Goal: Book appointment/travel/reservation

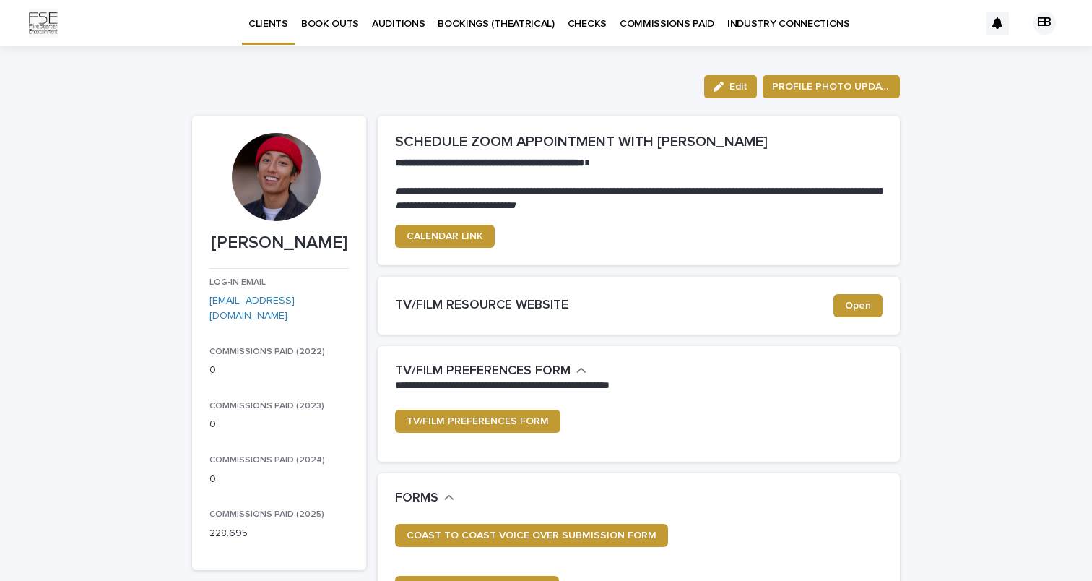
click at [347, 26] on p "BOOK OUTS" at bounding box center [330, 15] width 58 height 30
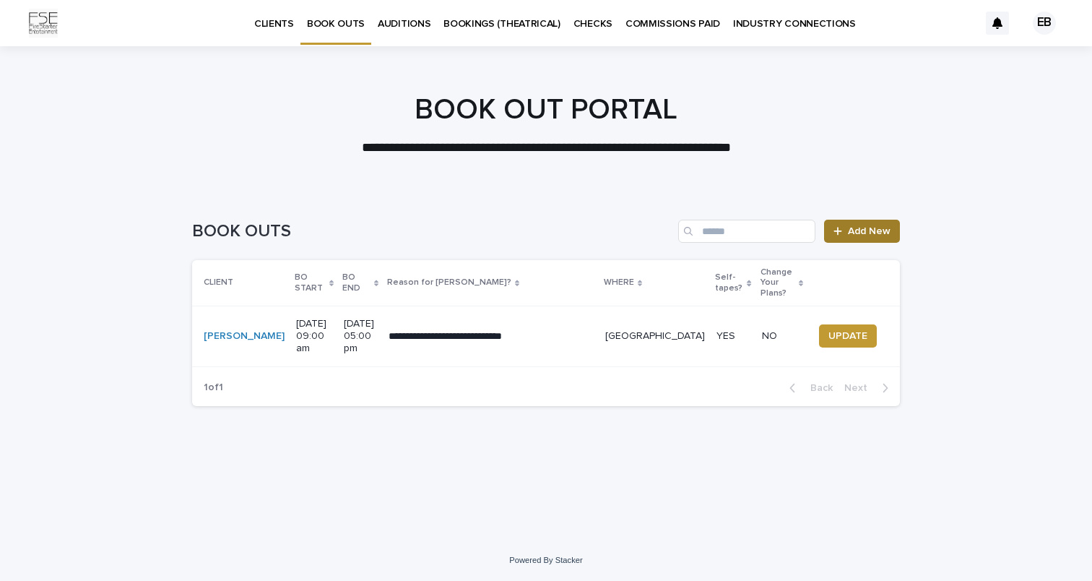
click at [847, 230] on div at bounding box center [841, 231] width 14 height 10
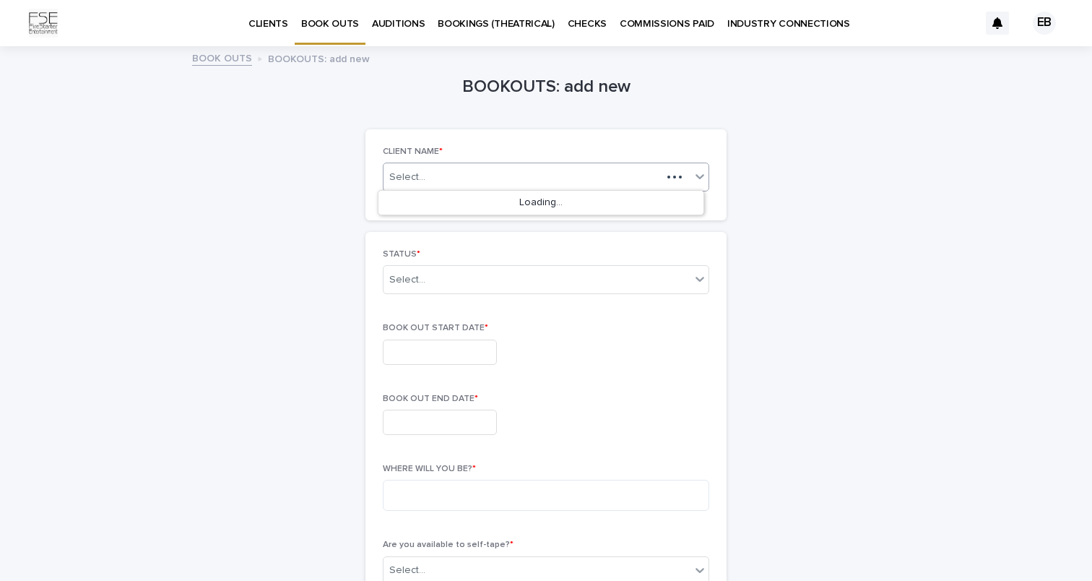
click at [560, 170] on div "Select..." at bounding box center [523, 177] width 278 height 18
click at [449, 201] on div "[PERSON_NAME]" at bounding box center [540, 203] width 325 height 25
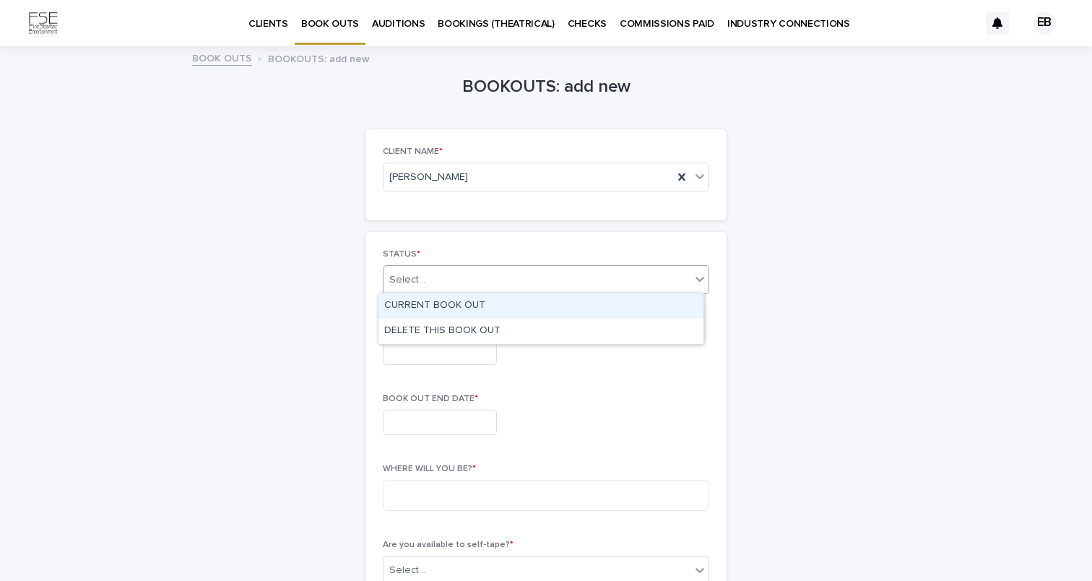
click at [449, 283] on div "Select..." at bounding box center [537, 280] width 307 height 24
click at [449, 303] on div "CURRENT BOOK OUT" at bounding box center [540, 305] width 325 height 25
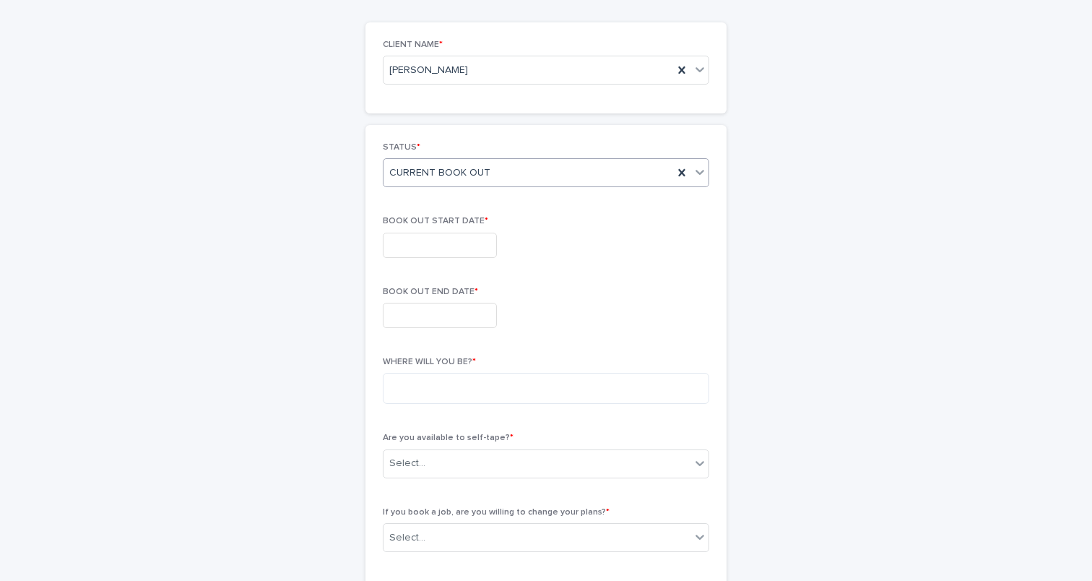
scroll to position [113, 0]
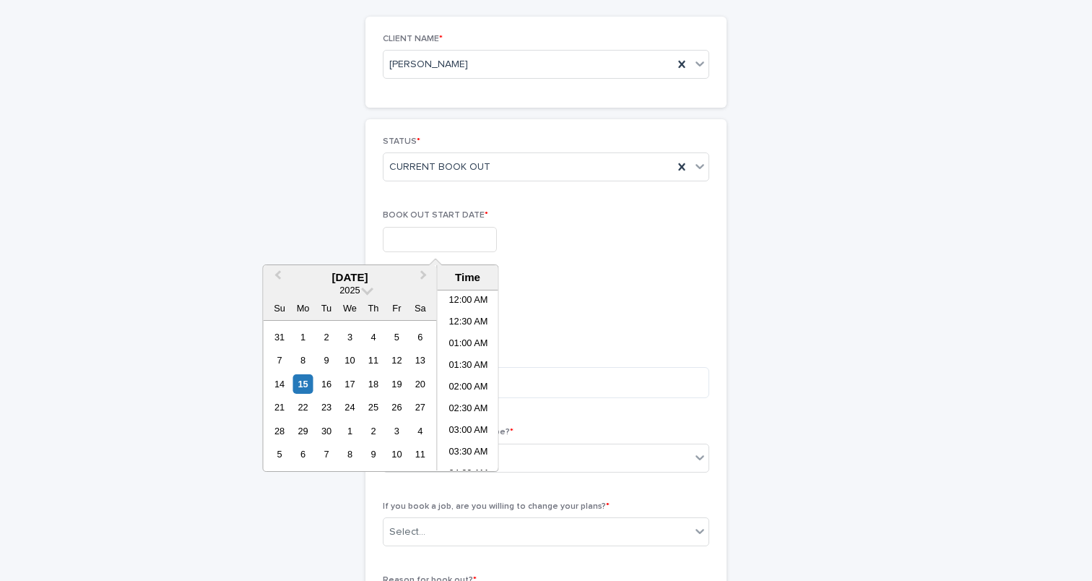
click at [454, 243] on input "text" at bounding box center [440, 239] width 114 height 25
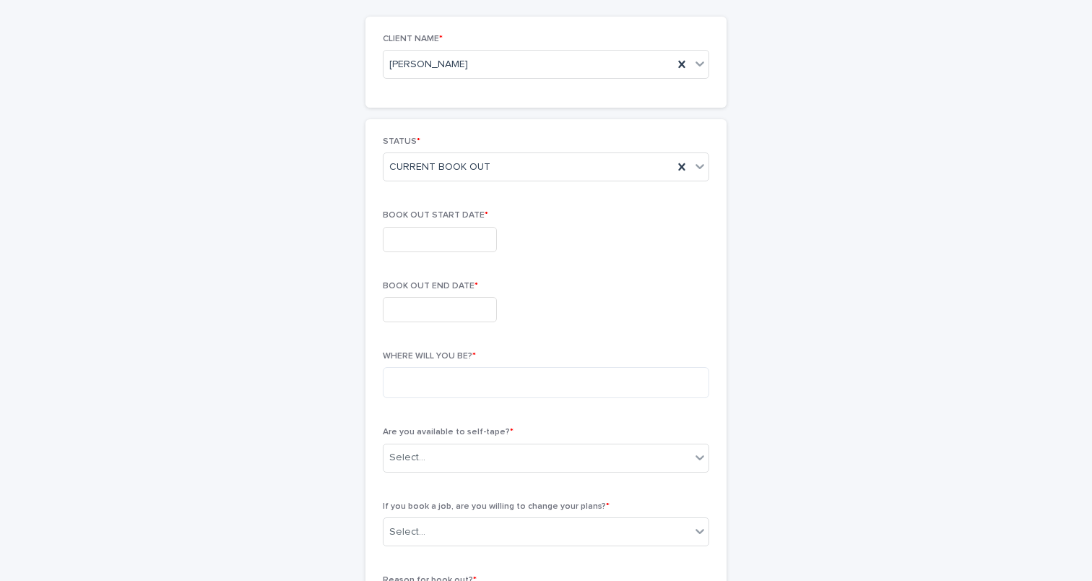
click at [589, 256] on div "BOOK OUT START DATE *" at bounding box center [546, 236] width 326 height 53
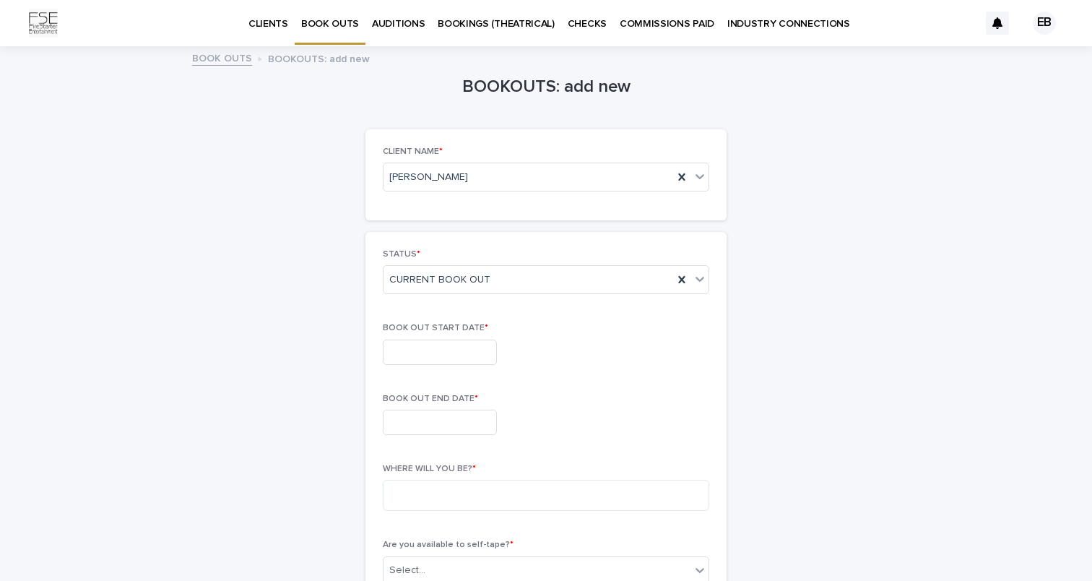
scroll to position [0, 0]
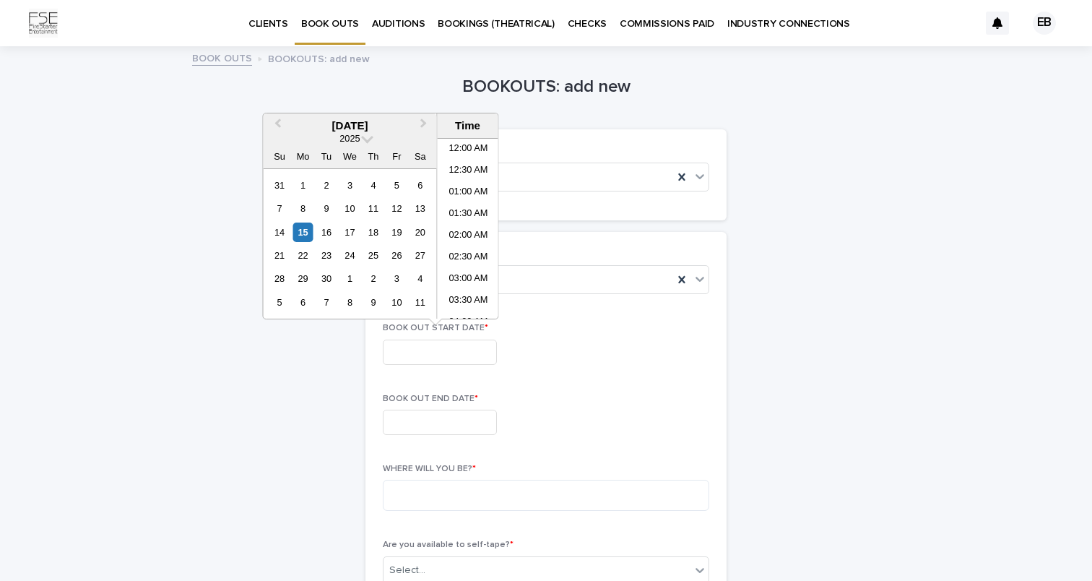
click at [428, 357] on input "text" at bounding box center [440, 351] width 114 height 25
click at [420, 128] on button "Next Month" at bounding box center [425, 126] width 23 height 23
click at [402, 209] on div "10" at bounding box center [397, 209] width 20 height 20
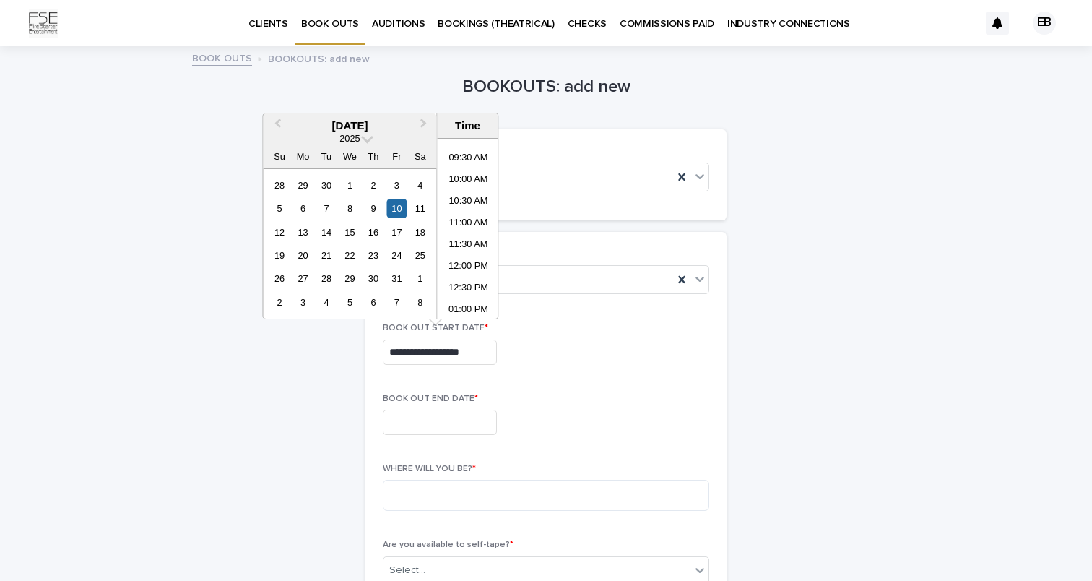
scroll to position [377, 0]
click at [464, 166] on li "09:00 AM" at bounding box center [468, 163] width 61 height 22
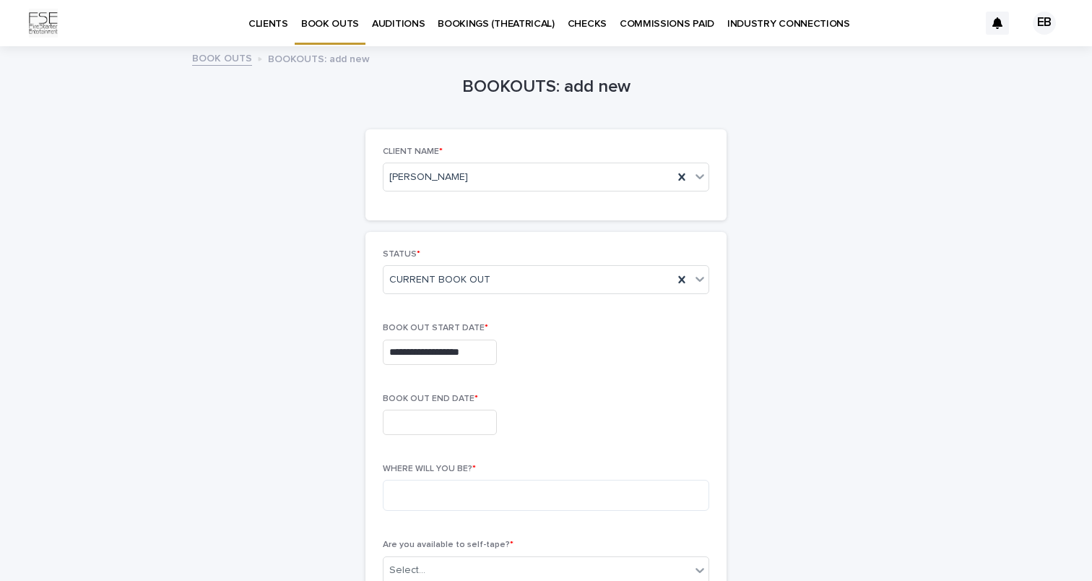
type input "**********"
click at [433, 423] on input "text" at bounding box center [440, 422] width 114 height 25
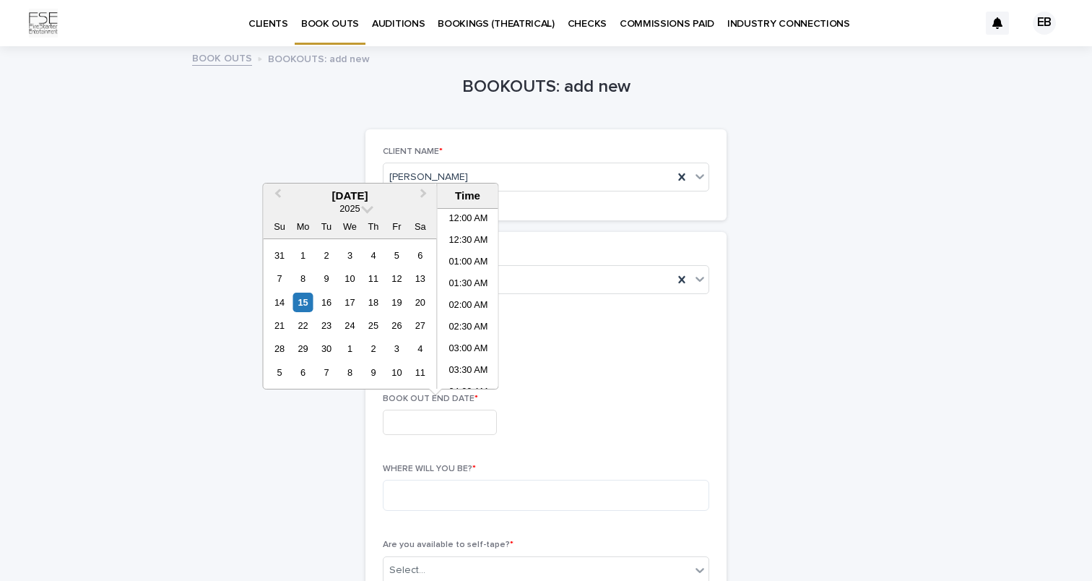
scroll to position [549, 0]
click at [424, 194] on span "Next Month" at bounding box center [424, 196] width 0 height 20
click at [285, 304] on div "12" at bounding box center [279, 303] width 20 height 20
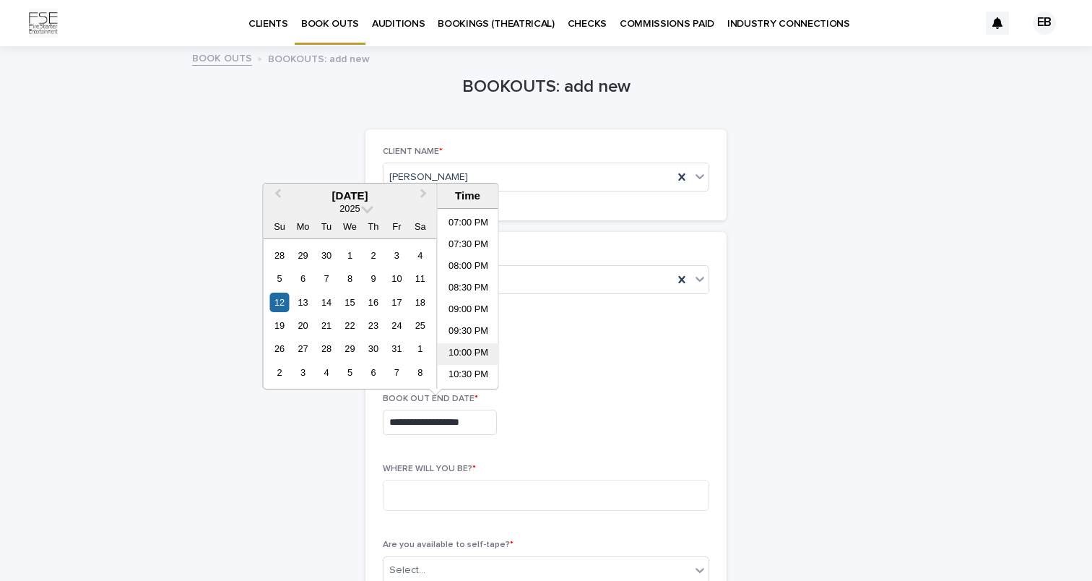
click at [464, 358] on li "10:00 PM" at bounding box center [468, 354] width 61 height 22
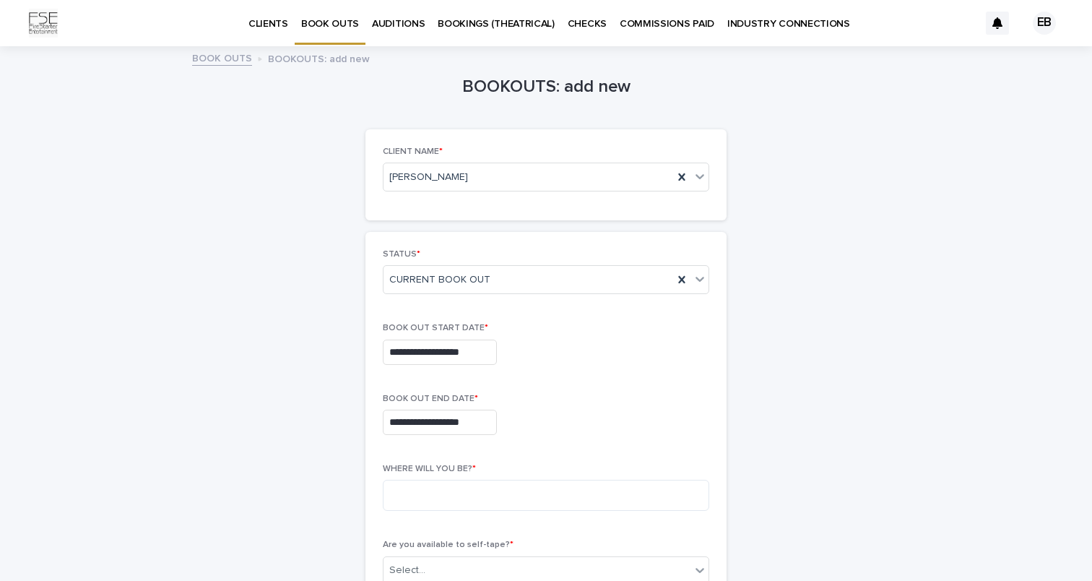
type input "**********"
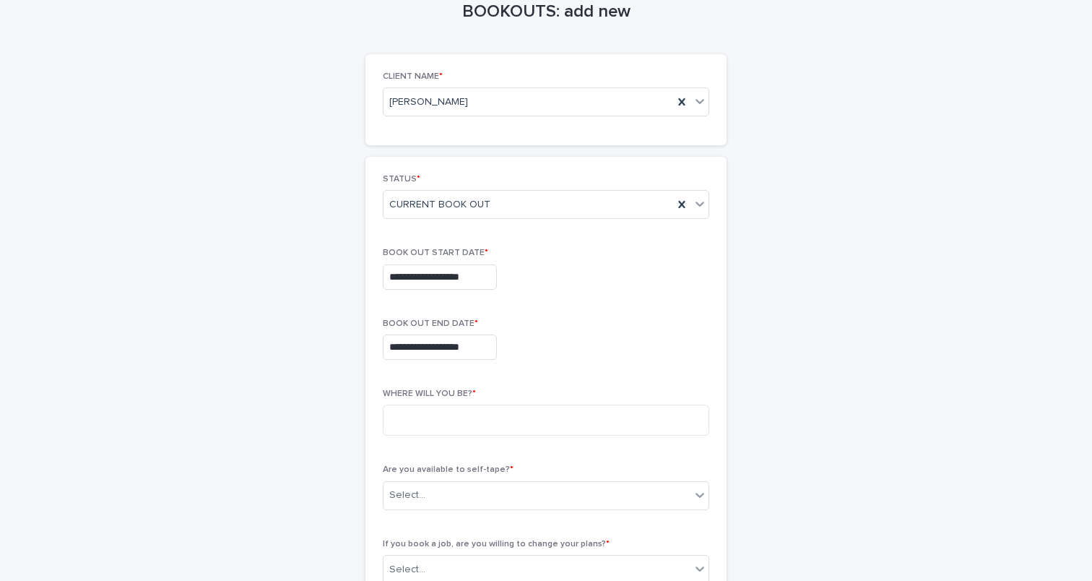
scroll to position [87, 0]
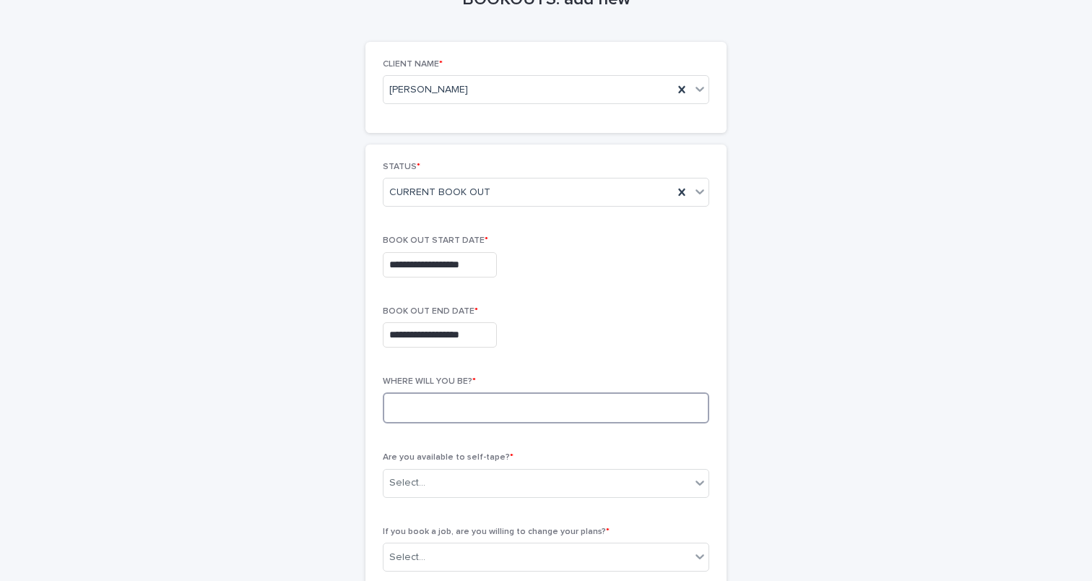
click at [467, 416] on textarea at bounding box center [546, 407] width 326 height 31
type textarea "*"
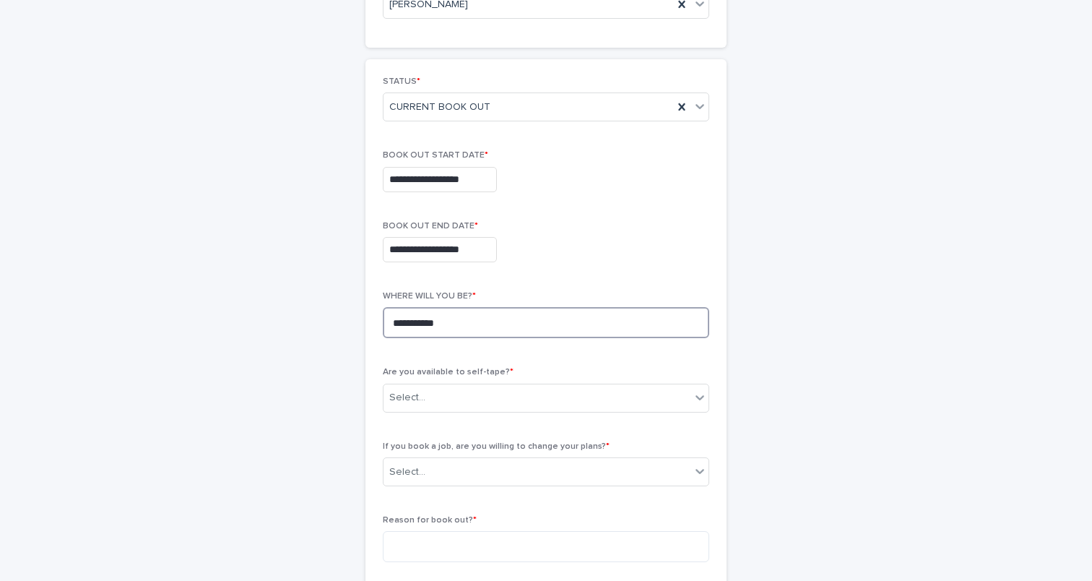
scroll to position [208, 0]
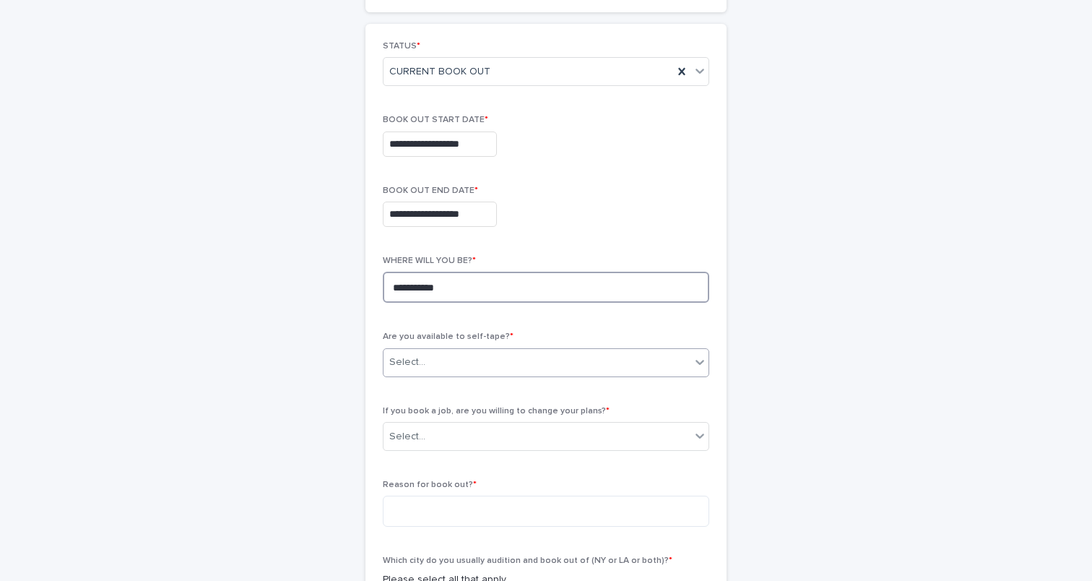
type textarea "**********"
click at [566, 363] on div "Select..." at bounding box center [537, 362] width 307 height 24
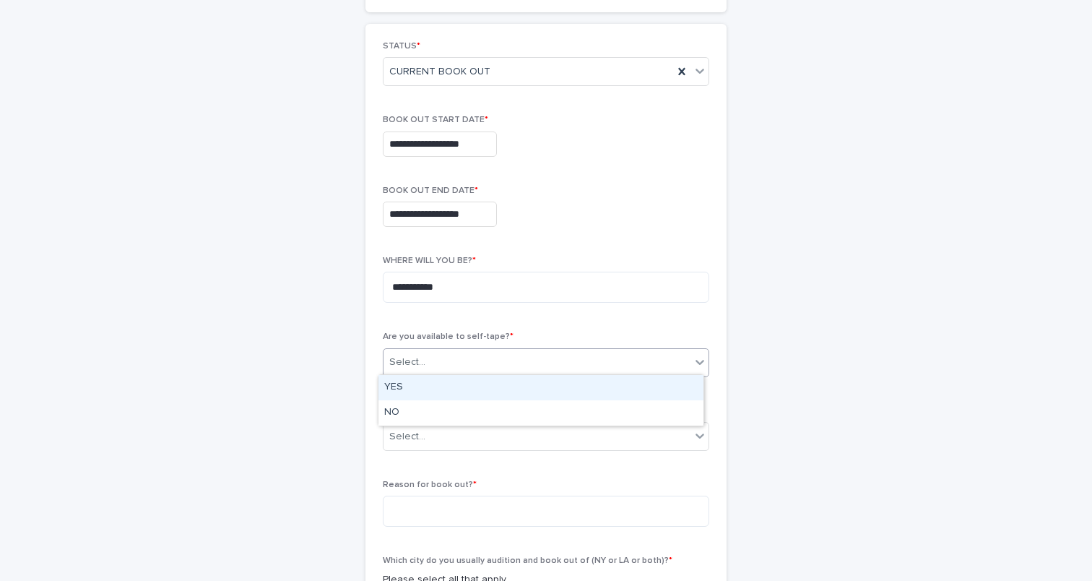
click at [482, 389] on div "YES" at bounding box center [540, 387] width 325 height 25
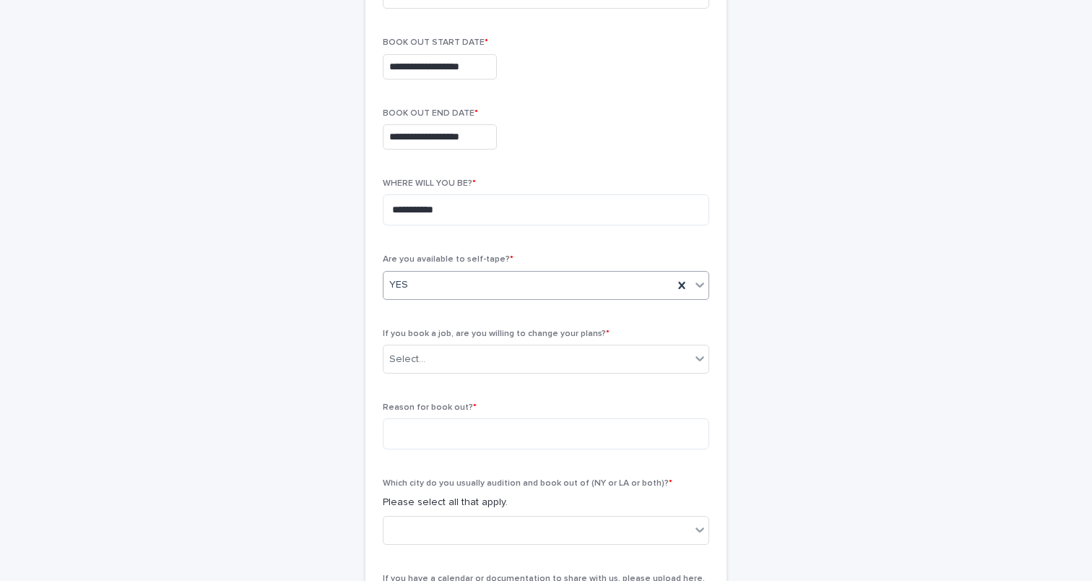
scroll to position [326, 0]
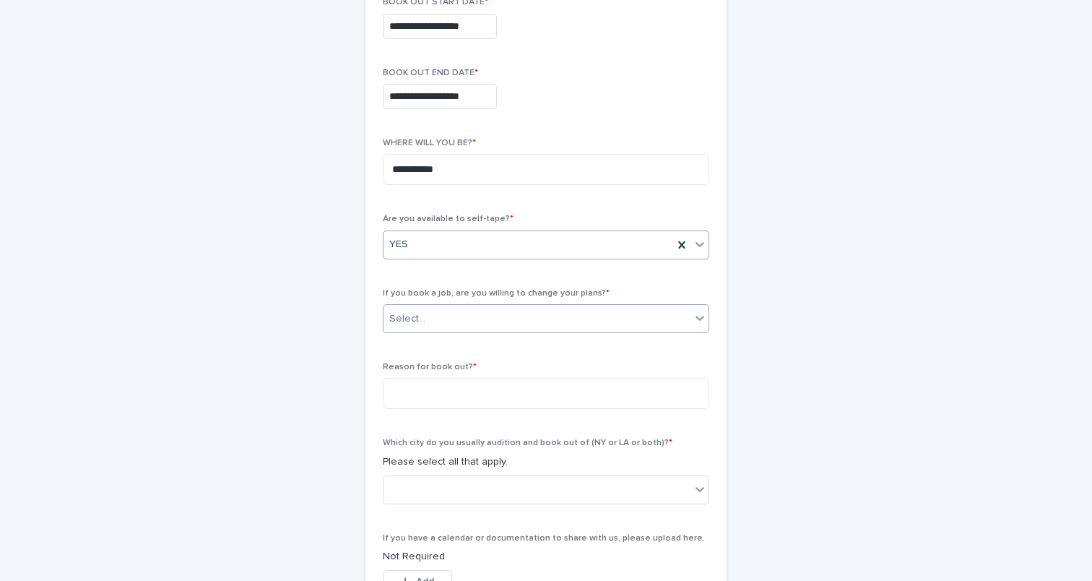
click at [493, 319] on div "Select..." at bounding box center [537, 319] width 307 height 24
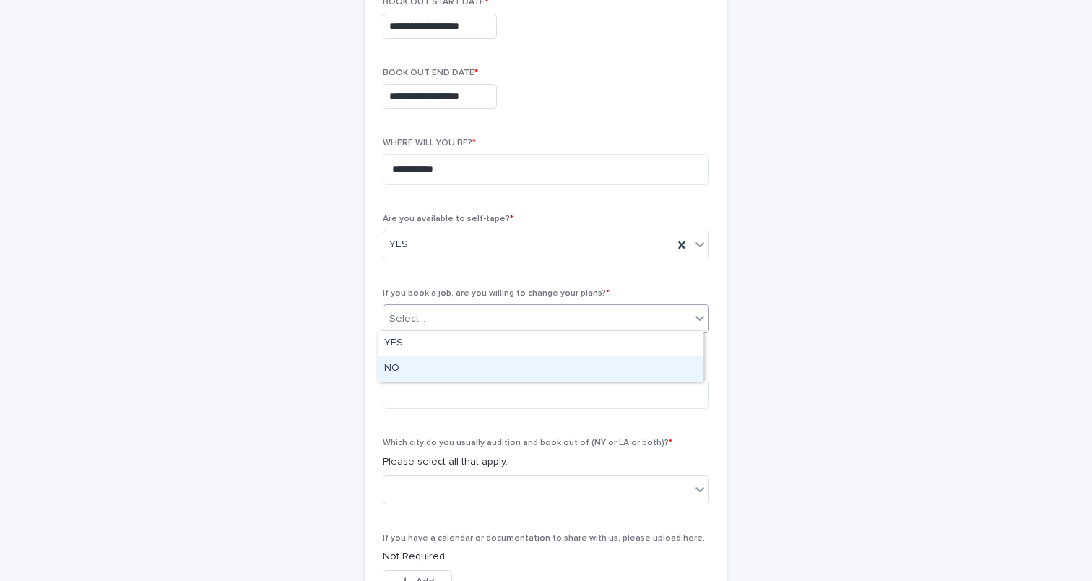
click at [466, 368] on div "NO" at bounding box center [540, 368] width 325 height 25
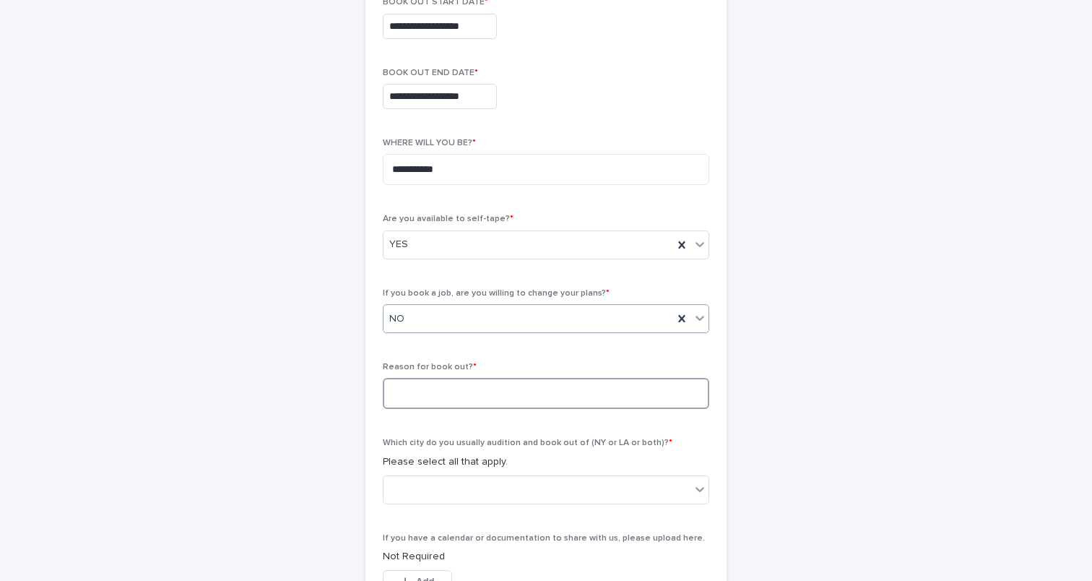
click at [421, 396] on textarea at bounding box center [546, 393] width 326 height 31
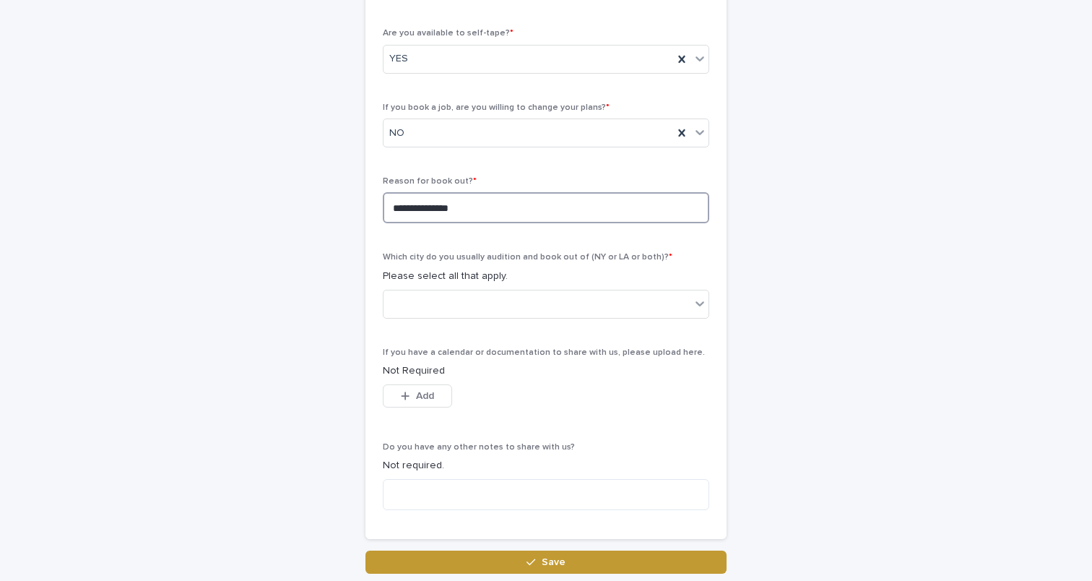
scroll to position [517, 0]
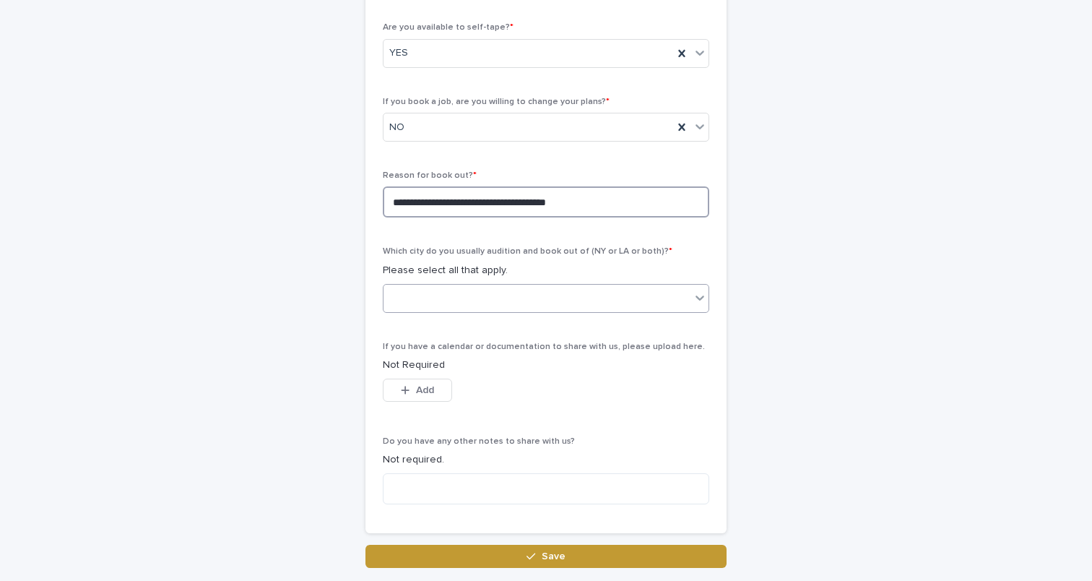
type textarea "**********"
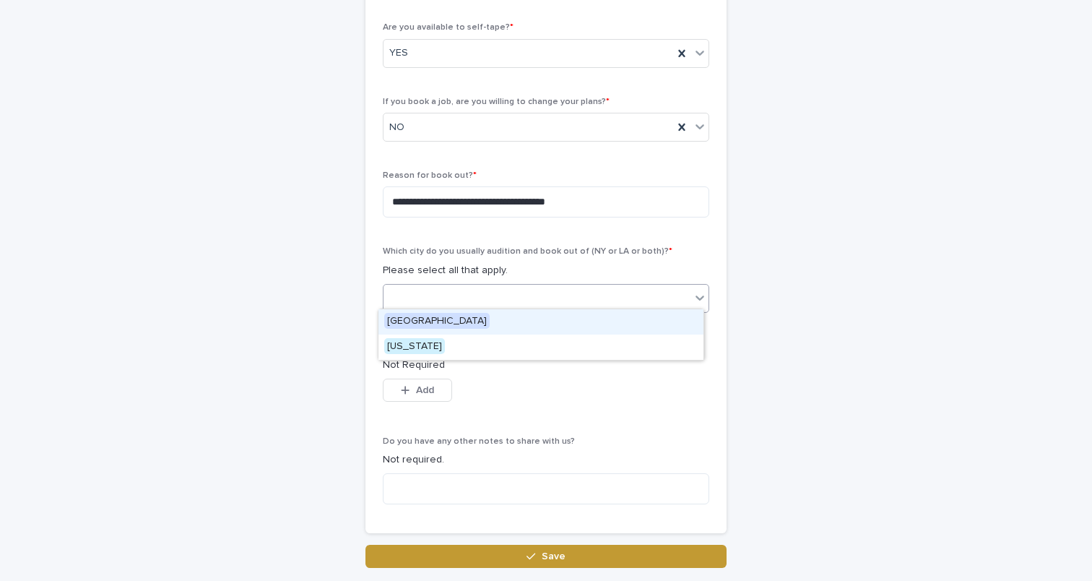
click at [519, 299] on div at bounding box center [537, 298] width 307 height 24
click at [479, 318] on div "[GEOGRAPHIC_DATA]" at bounding box center [540, 321] width 325 height 25
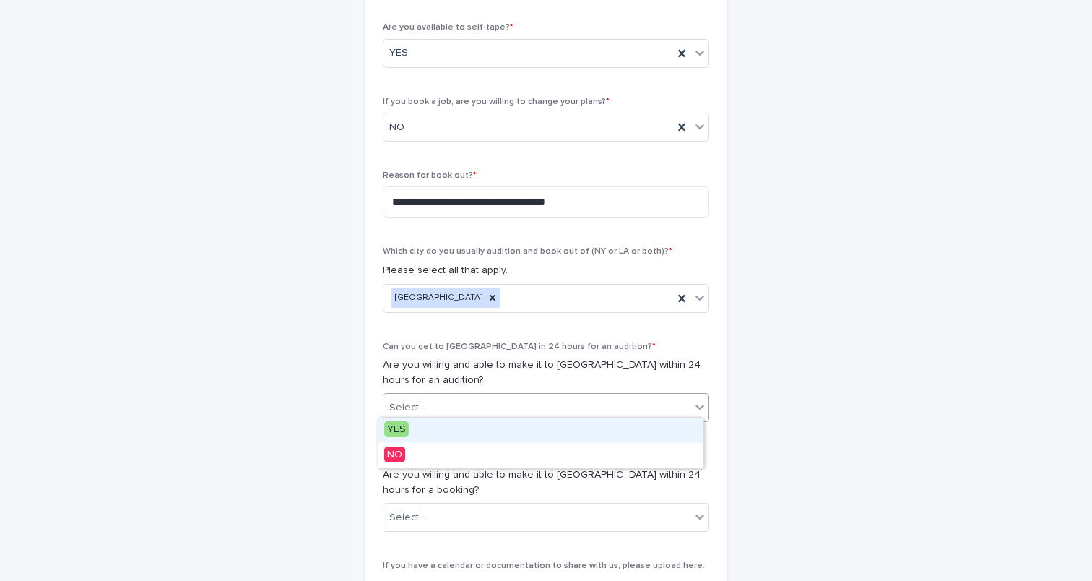
click at [493, 399] on div "Select..." at bounding box center [537, 408] width 307 height 24
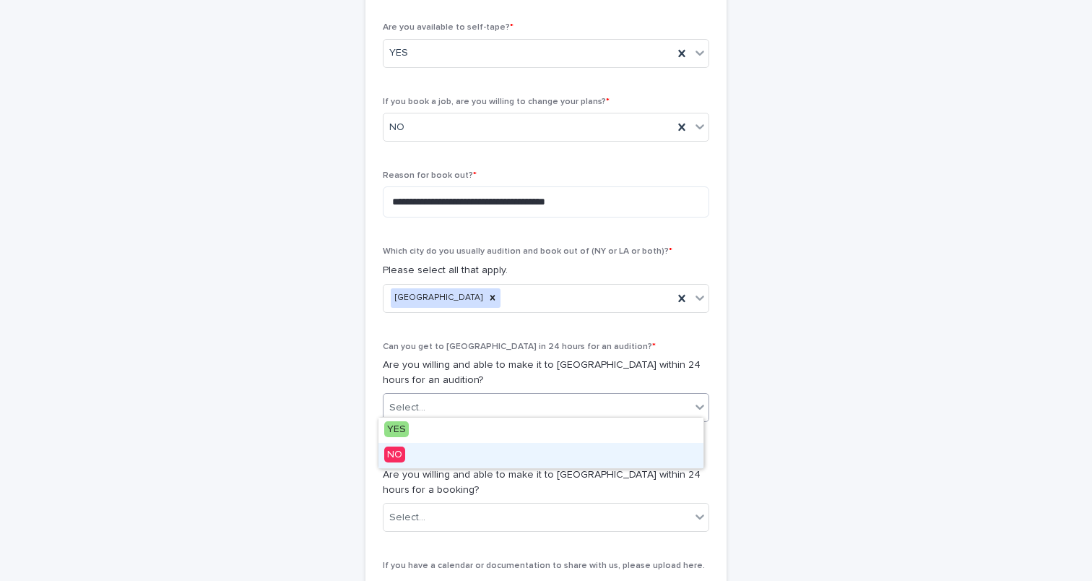
click at [423, 458] on div "NO" at bounding box center [540, 455] width 325 height 25
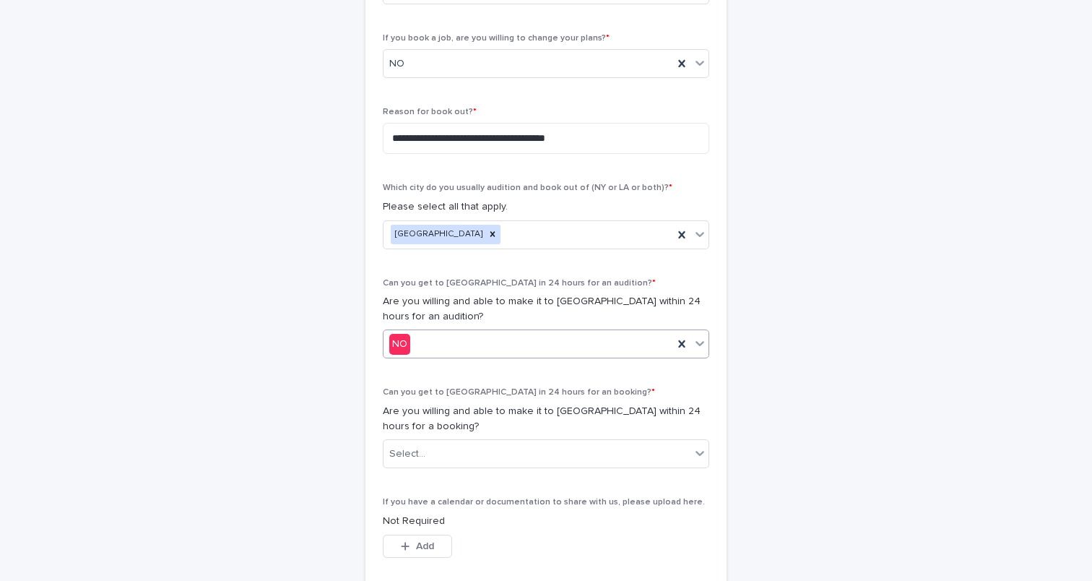
scroll to position [667, 0]
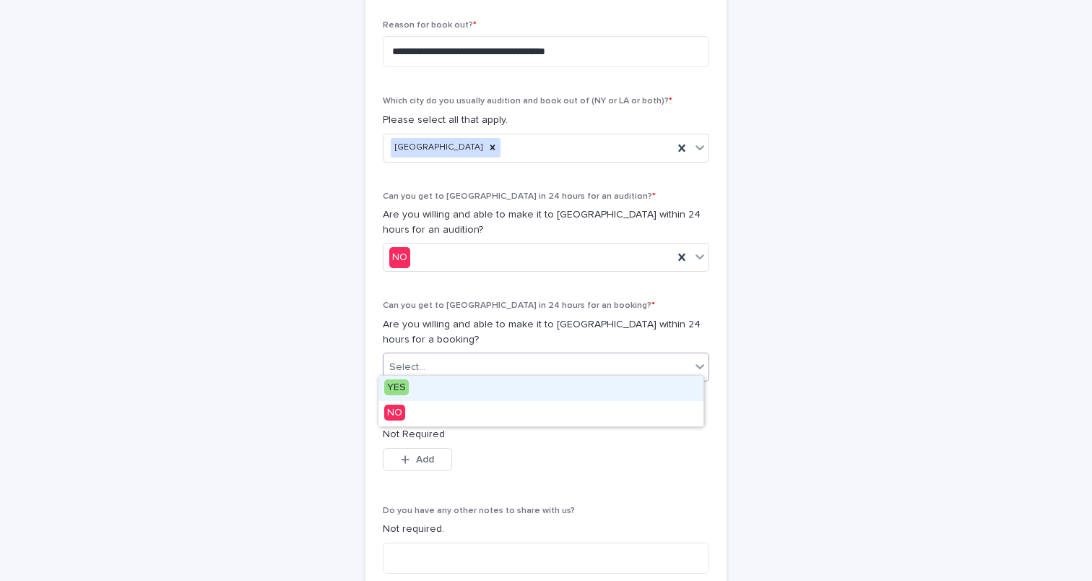
click at [459, 365] on div "Select..." at bounding box center [537, 367] width 307 height 24
click at [444, 382] on div "YES" at bounding box center [540, 388] width 325 height 25
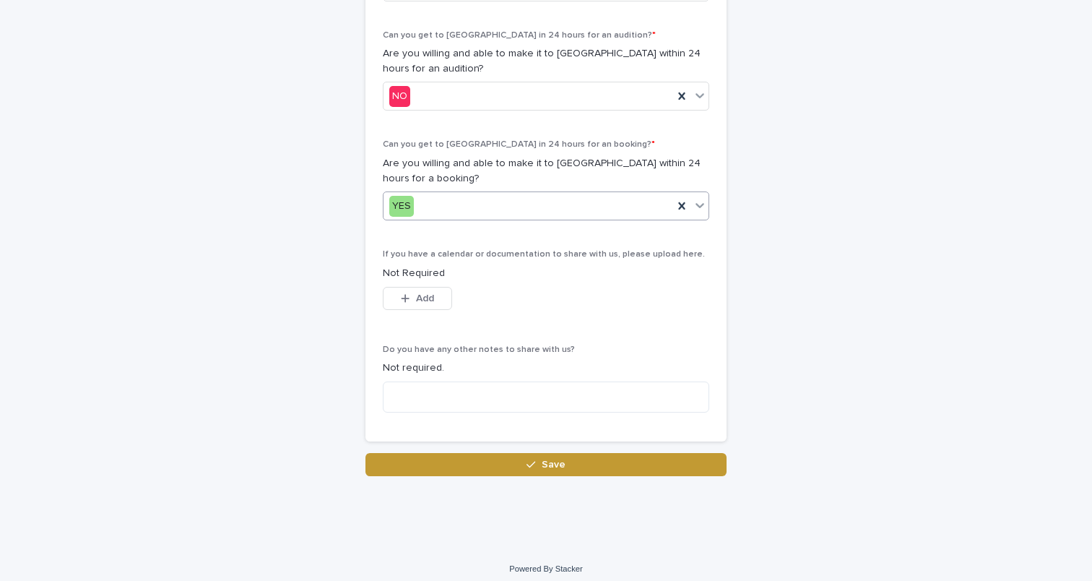
scroll to position [828, 0]
click at [441, 387] on textarea at bounding box center [546, 397] width 326 height 31
type textarea "*"
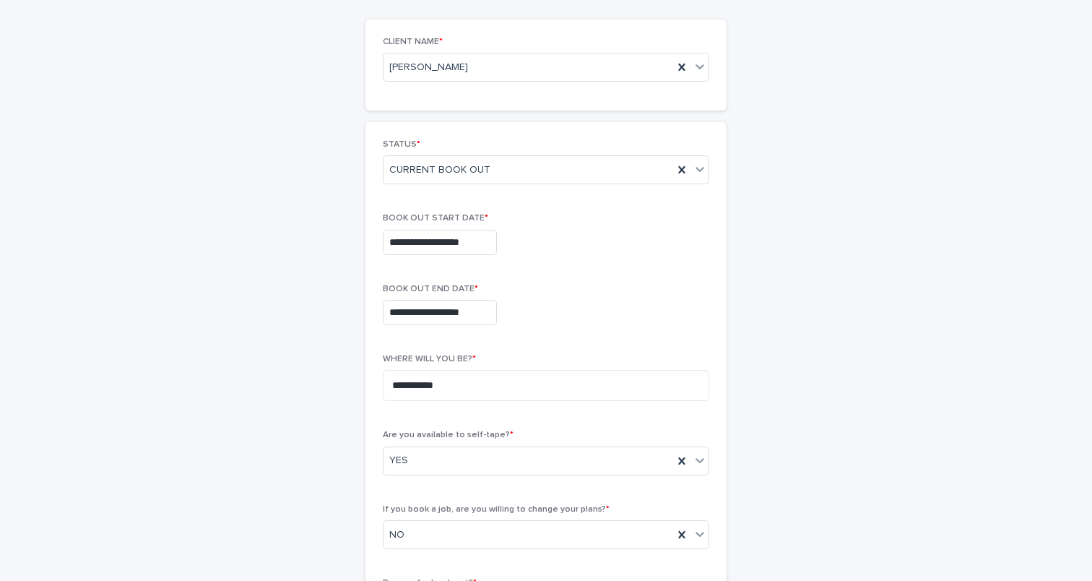
scroll to position [105, 0]
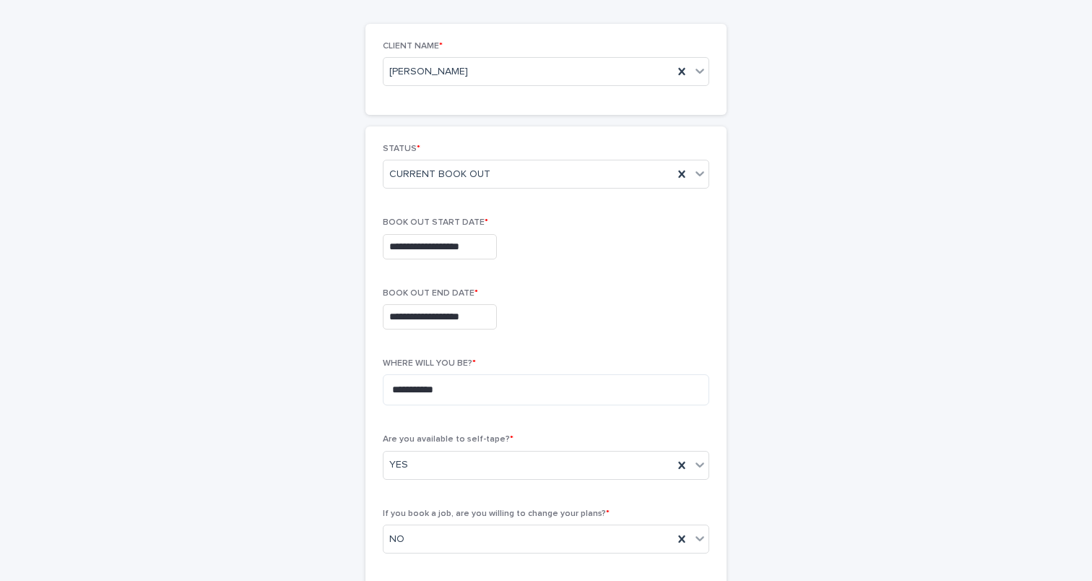
type textarea "**********"
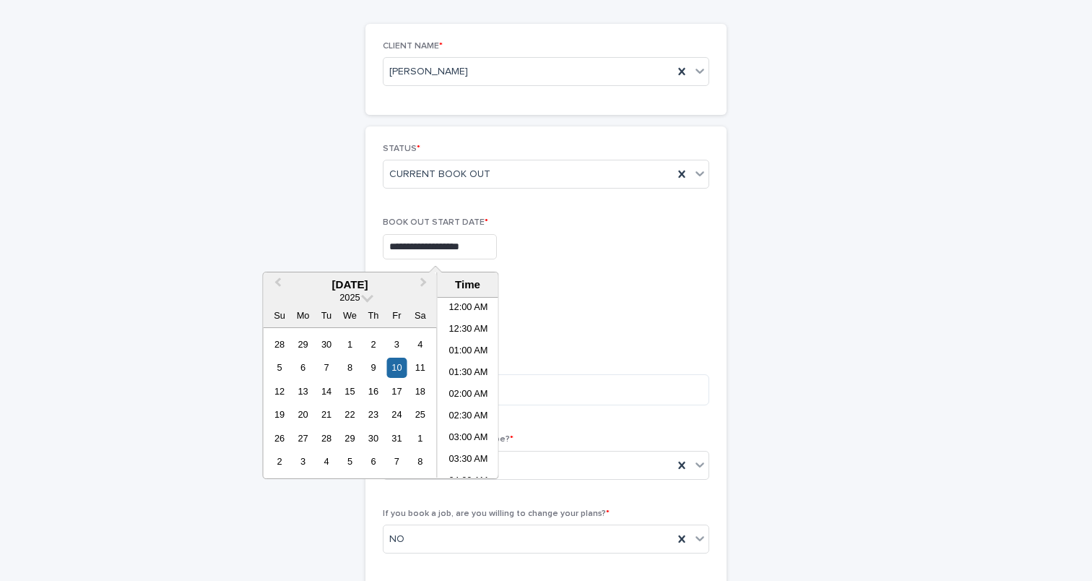
click at [442, 239] on input "**********" at bounding box center [440, 246] width 114 height 25
click at [471, 401] on li "02:00 PM" at bounding box center [468, 401] width 61 height 22
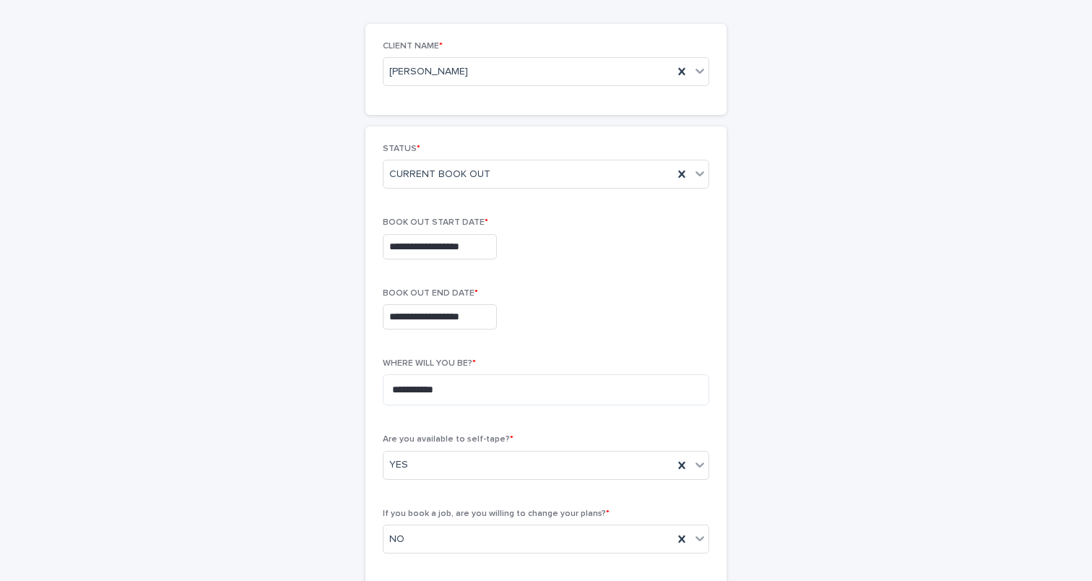
type input "**********"
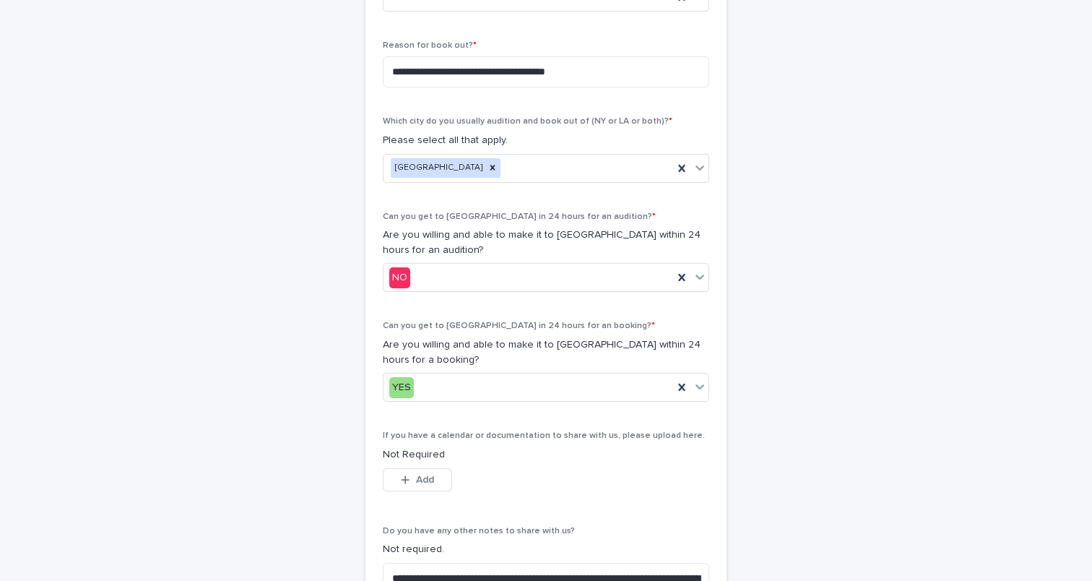
scroll to position [631, 0]
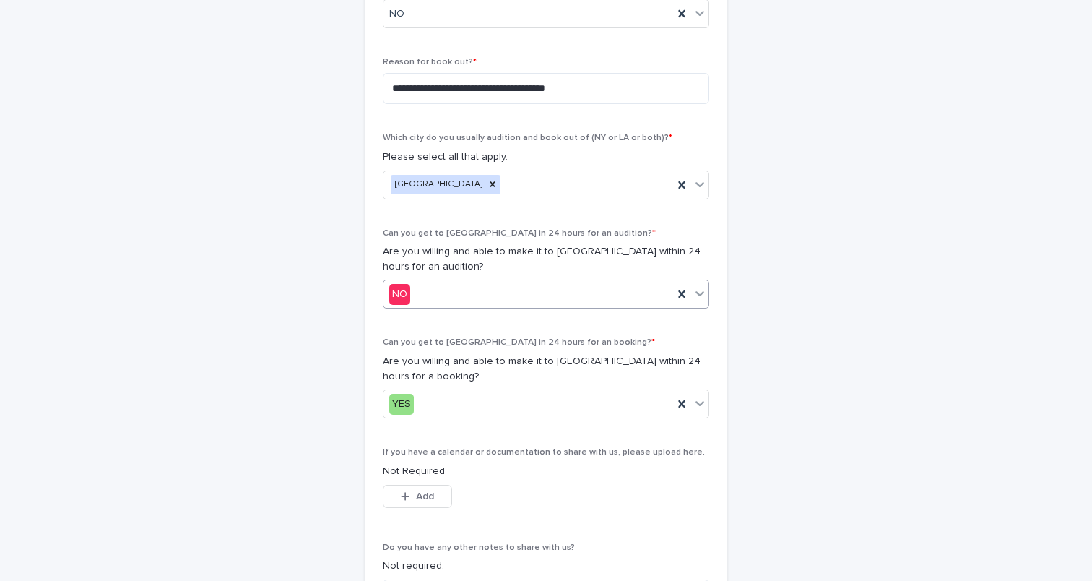
click at [614, 285] on div "NO" at bounding box center [529, 294] width 290 height 24
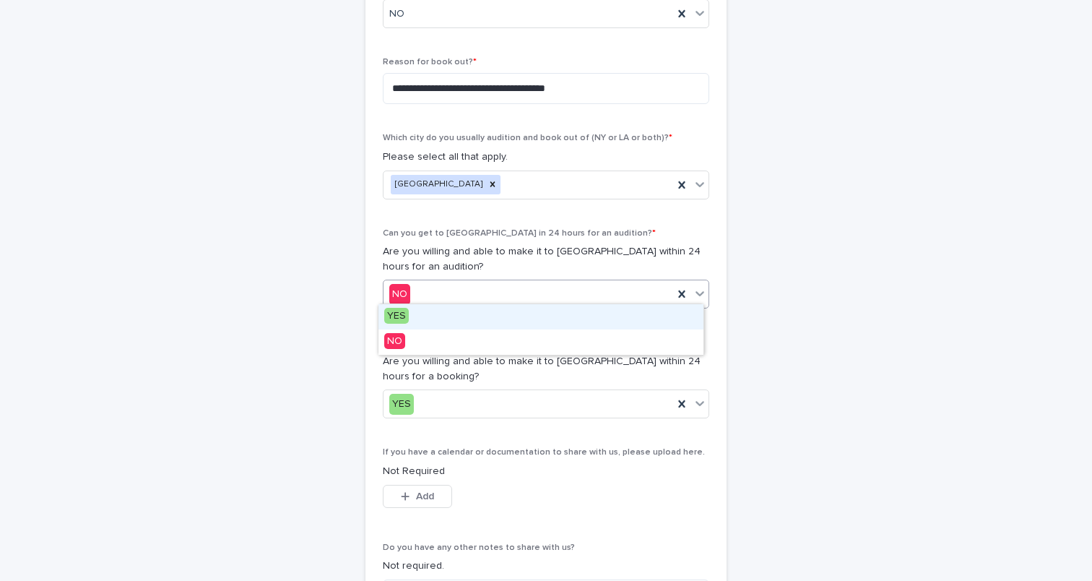
click at [513, 319] on div "YES" at bounding box center [540, 316] width 325 height 25
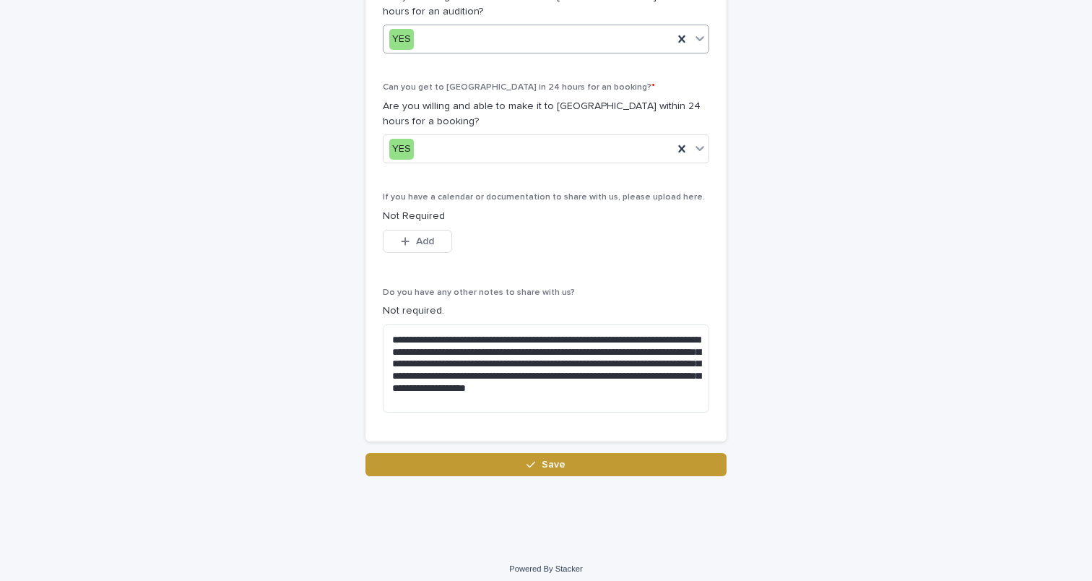
scroll to position [885, 0]
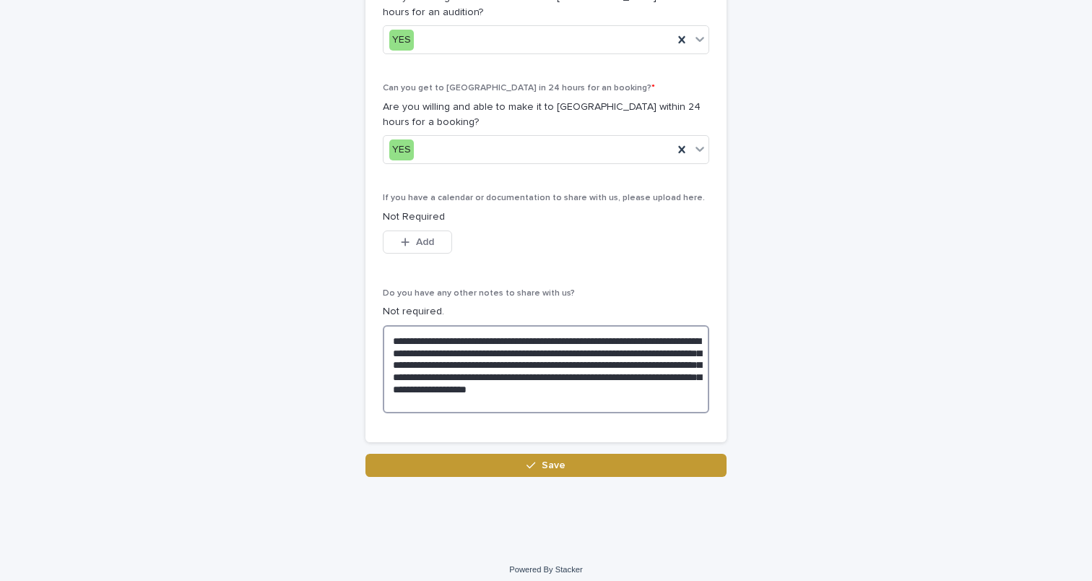
drag, startPoint x: 387, startPoint y: 329, endPoint x: 535, endPoint y: 392, distance: 160.2
click at [535, 392] on textarea "**********" at bounding box center [546, 369] width 326 height 88
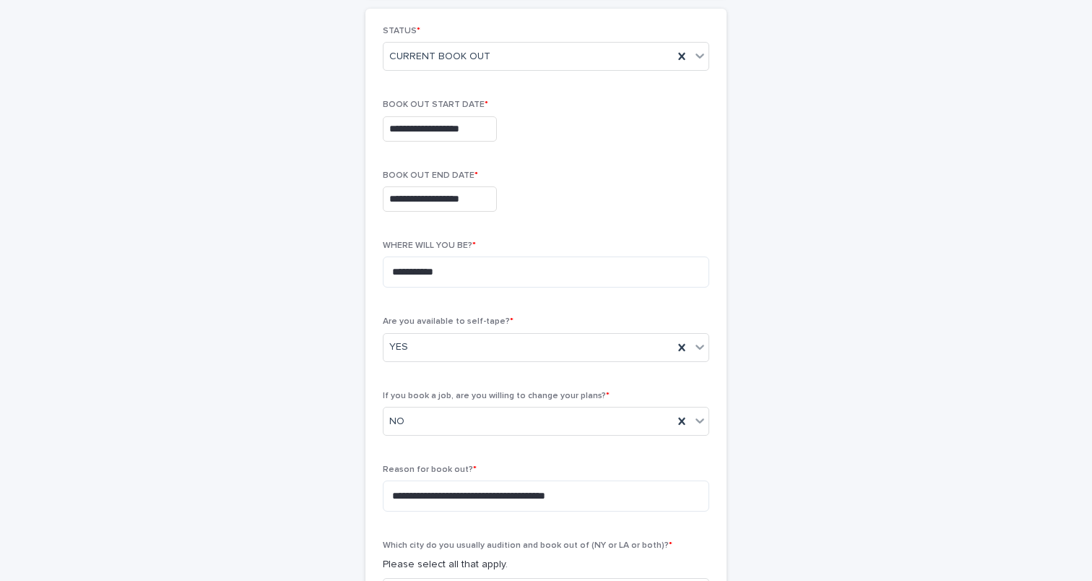
scroll to position [228, 0]
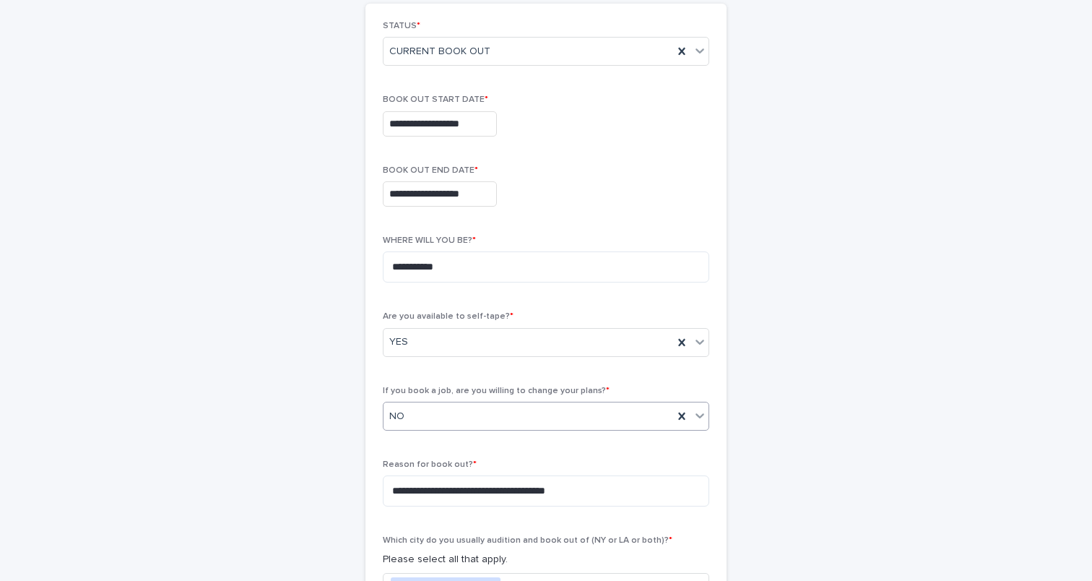
click at [522, 412] on div "NO" at bounding box center [529, 416] width 290 height 24
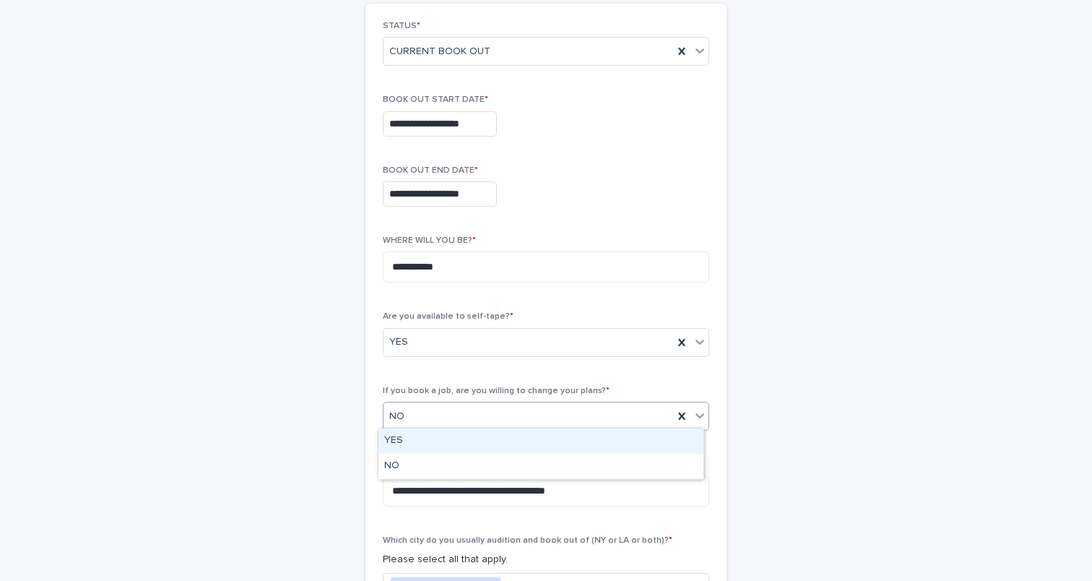
click at [472, 443] on div "YES" at bounding box center [540, 440] width 325 height 25
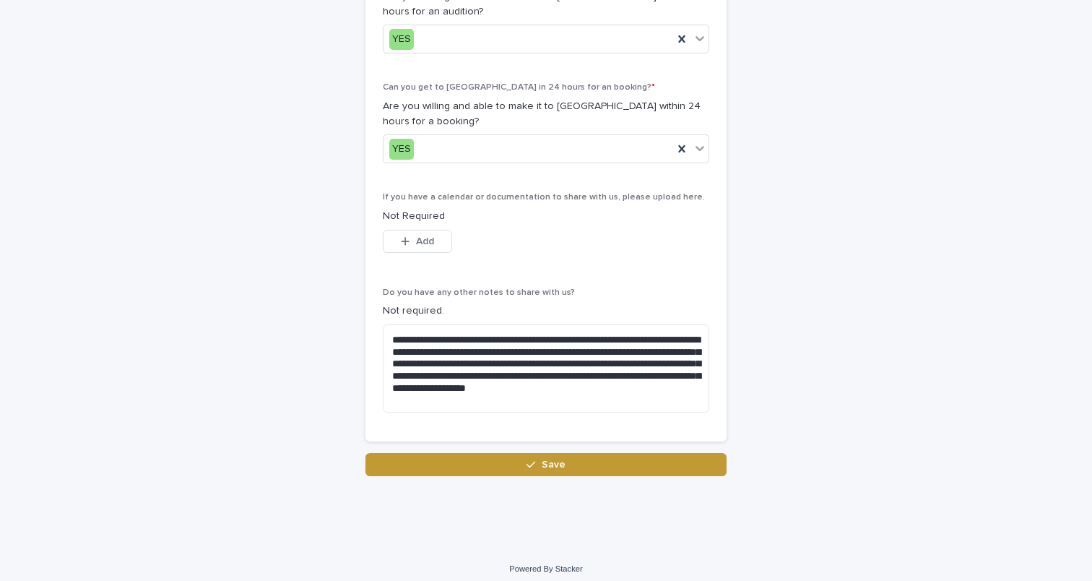
scroll to position [885, 0]
click at [554, 462] on button "Save" at bounding box center [545, 465] width 361 height 23
